Goal: Find specific page/section: Find specific page/section

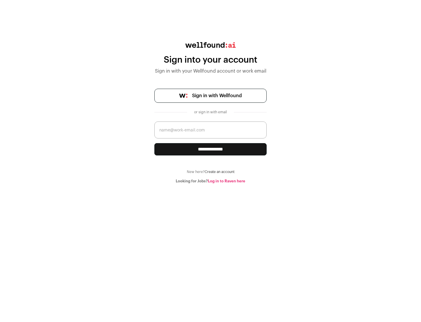
click at [217, 96] on span "Sign in with Wellfound" at bounding box center [217, 95] width 50 height 7
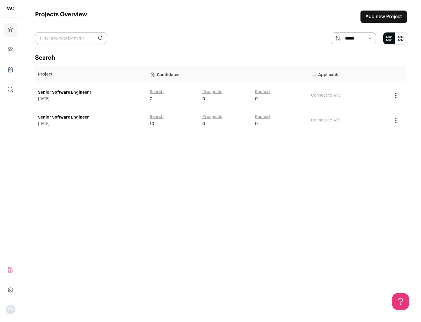
click at [91, 117] on link "Senior Software Engineer" at bounding box center [91, 117] width 106 height 6
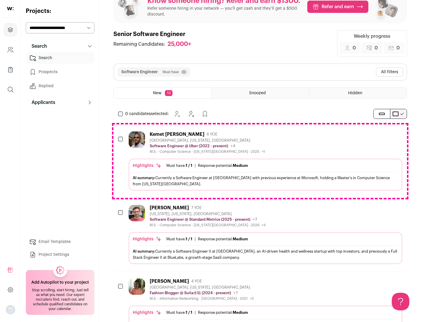
click at [260, 161] on div "Highlights Must have: 1 / 1 How many must haves have been fulfilled? | Response…" at bounding box center [266, 175] width 274 height 32
